Goal: Task Accomplishment & Management: Manage account settings

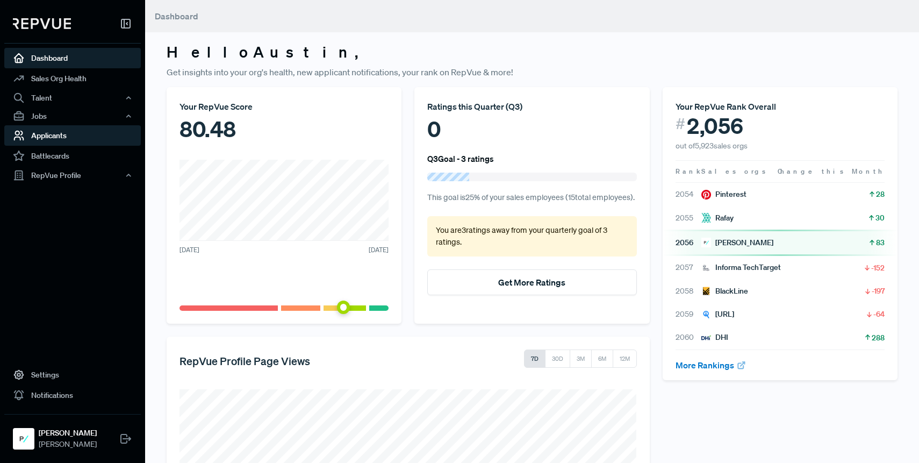
click at [82, 128] on link "Applicants" at bounding box center [72, 135] width 136 height 20
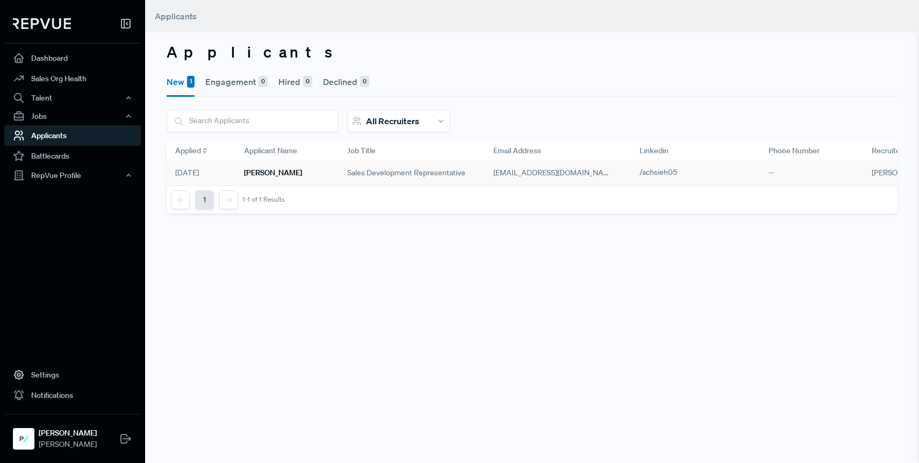
click at [258, 171] on h6 "[PERSON_NAME]" at bounding box center [273, 172] width 58 height 9
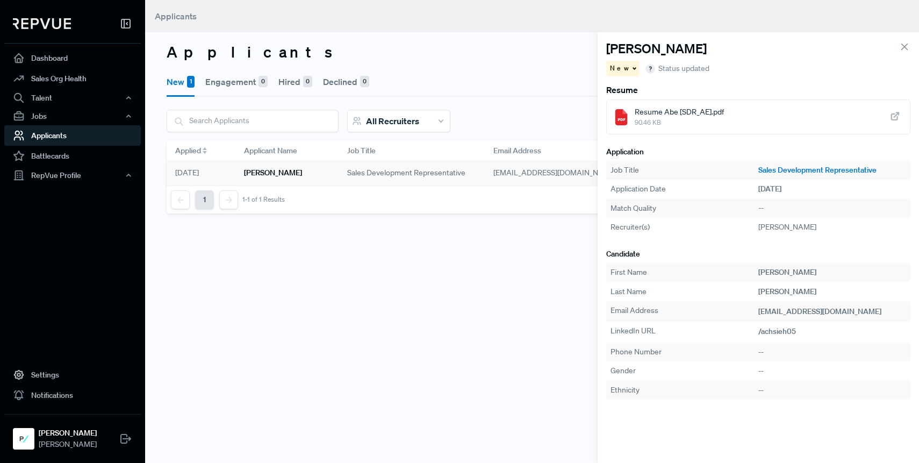
scroll to position [0, 3]
click at [810, 109] on div "Resume Abe [SDR_AE].pdf 90.46 KB" at bounding box center [758, 116] width 305 height 35
click at [618, 67] on span "New" at bounding box center [620, 68] width 21 height 10
click at [626, 86] on span "Engagement" at bounding box center [636, 88] width 43 height 10
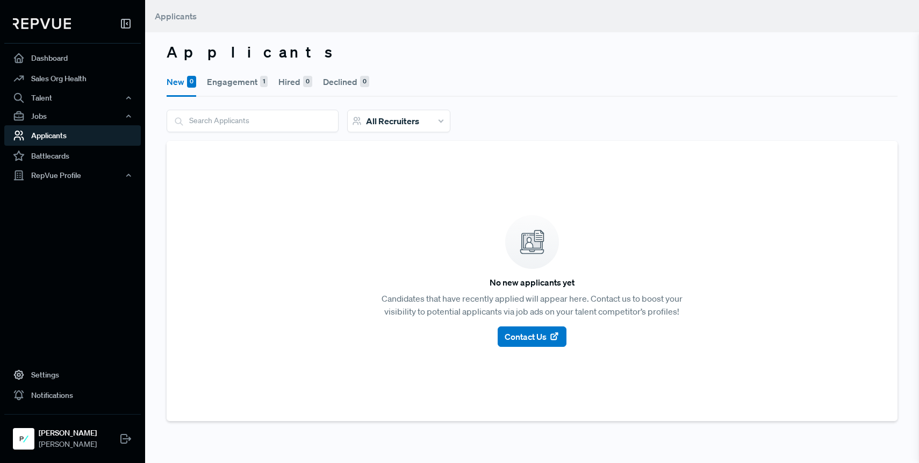
click at [256, 82] on button "Engagement 1" at bounding box center [237, 82] width 61 height 30
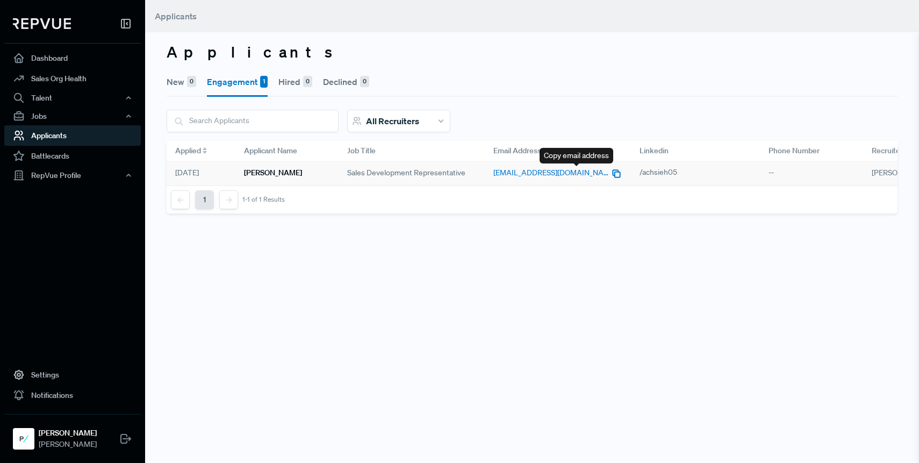
click at [611, 176] on icon "button" at bounding box center [616, 173] width 11 height 11
